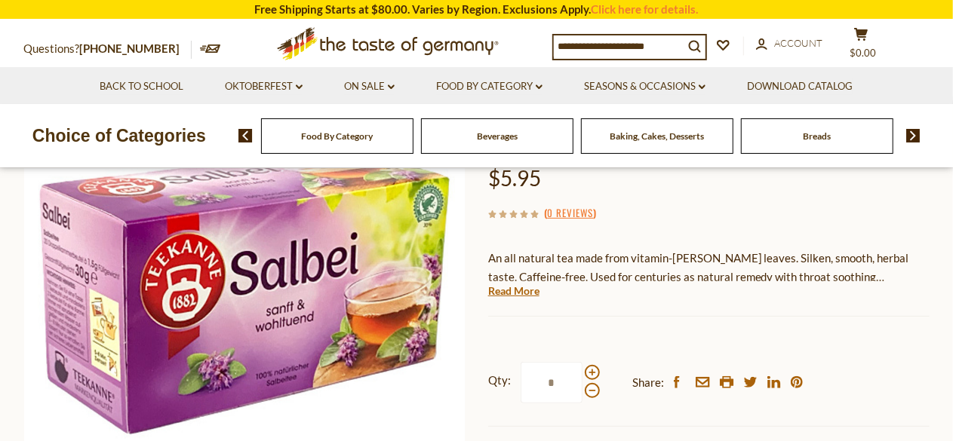
scroll to position [186, 0]
click at [569, 233] on div "Teekanne Teekanne German "Salbei" Sage Tea Mix, 20 ct. $5.95 ( 0 Reviews ) An a…" at bounding box center [708, 297] width 441 height 454
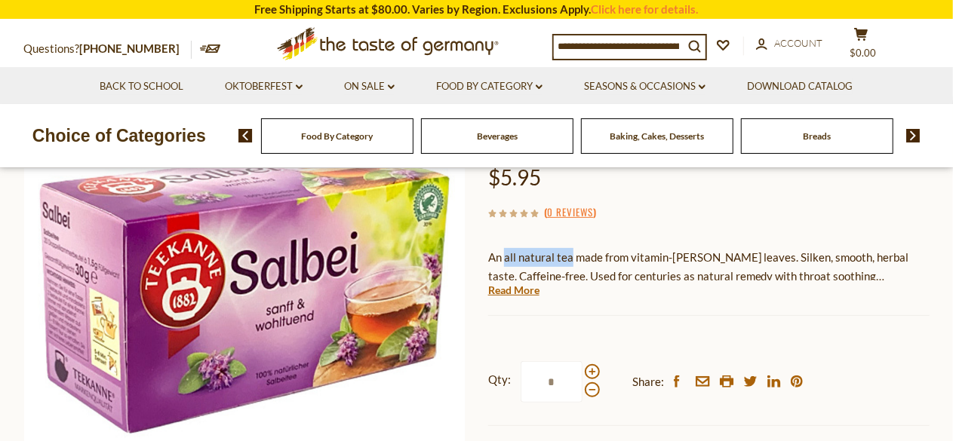
drag, startPoint x: 569, startPoint y: 233, endPoint x: 503, endPoint y: 230, distance: 66.5
click at [503, 230] on div "Teekanne Teekanne German "Salbei" Sage Tea Mix, 20 ct. $5.95 ( 0 Reviews ) An a…" at bounding box center [708, 297] width 441 height 454
click at [492, 229] on div "Teekanne Teekanne German "Salbei" Sage Tea Mix, 20 ct. $5.95 ( 0 Reviews ) An a…" at bounding box center [708, 297] width 441 height 454
click at [614, 207] on div "( 0 Reviews )" at bounding box center [708, 212] width 441 height 19
click at [616, 208] on div "( 0 Reviews )" at bounding box center [708, 212] width 441 height 19
